Goal: Transaction & Acquisition: Purchase product/service

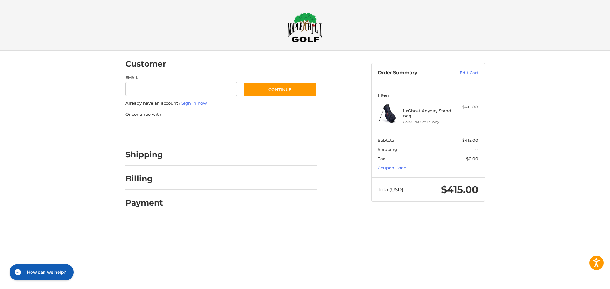
click at [557, 220] on div at bounding box center [305, 220] width 610 height 0
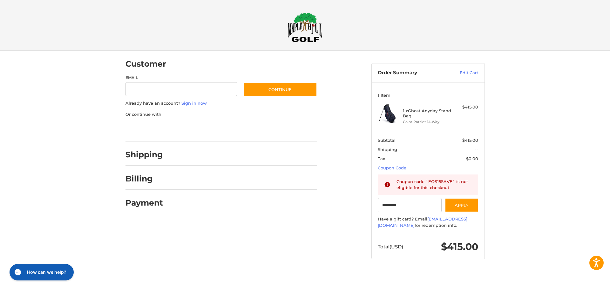
type input "*********"
click at [423, 272] on div at bounding box center [305, 272] width 610 height 0
click at [0, 272] on div at bounding box center [0, 272] width 0 height 0
